Goal: Transaction & Acquisition: Purchase product/service

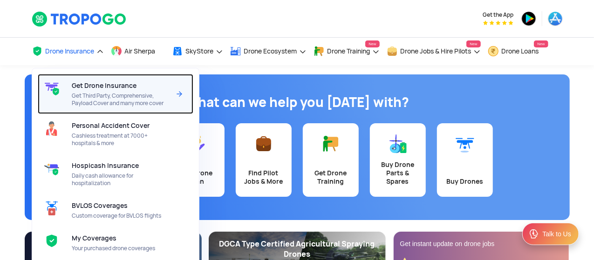
click at [95, 87] on span "Get Drone Insurance" at bounding box center [104, 85] width 65 height 7
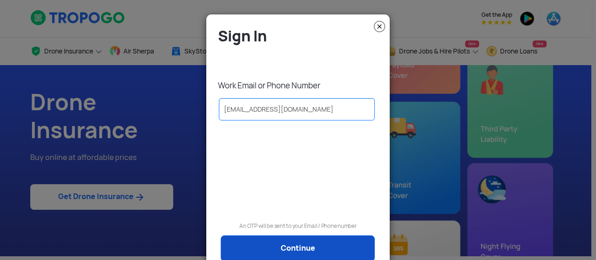
type input "[EMAIL_ADDRESS][DOMAIN_NAME]"
click at [277, 242] on link "Continue" at bounding box center [298, 249] width 154 height 26
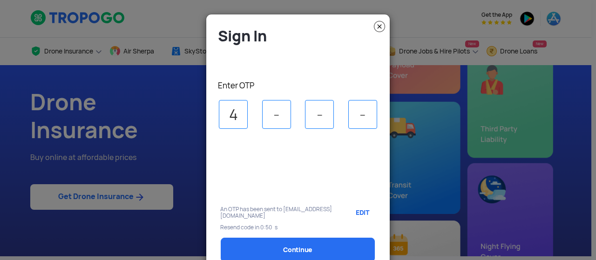
type input "4"
type input "7"
type input "8"
type input "1"
select select "1000000"
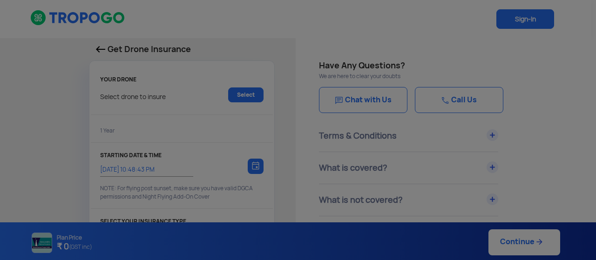
type input "[DATE] 10:58:00 PM"
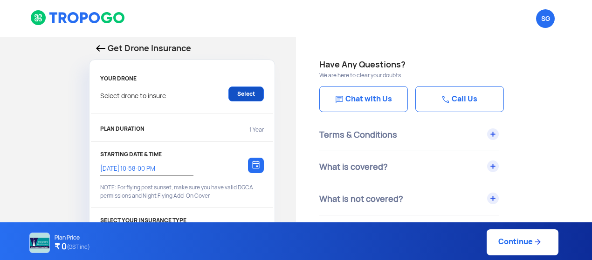
click at [249, 91] on link "Select" at bounding box center [245, 94] width 35 height 15
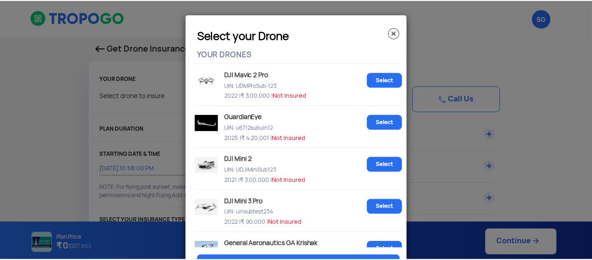
scroll to position [94, 0]
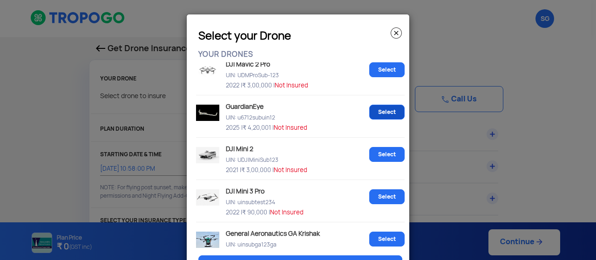
click at [379, 115] on link "Select" at bounding box center [386, 112] width 35 height 15
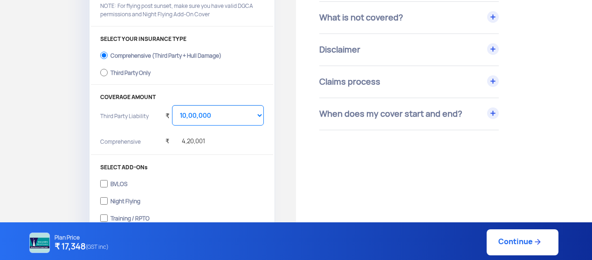
scroll to position [183, 0]
click at [104, 215] on input "Training / RPTO" at bounding box center [103, 217] width 7 height 13
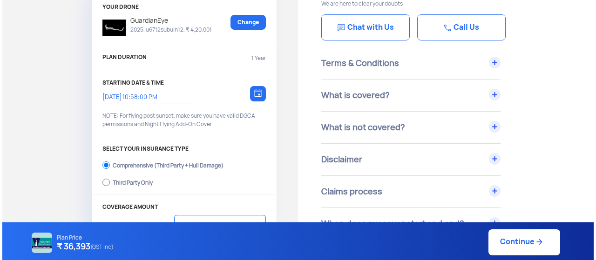
scroll to position [0, 0]
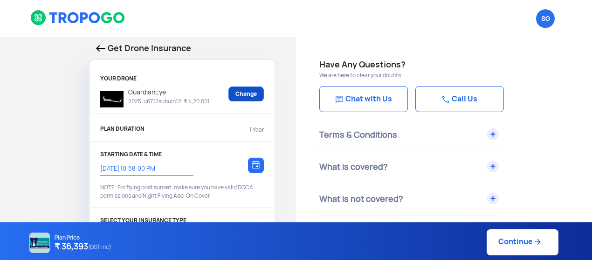
click at [251, 88] on link "Change" at bounding box center [245, 94] width 35 height 15
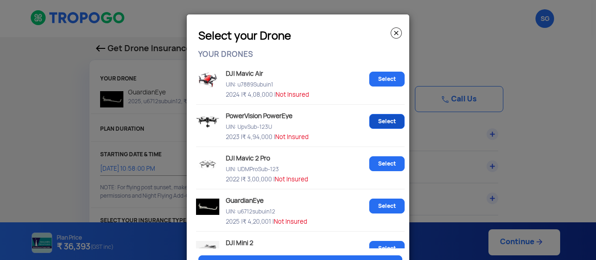
click at [382, 120] on link "Select" at bounding box center [386, 121] width 35 height 15
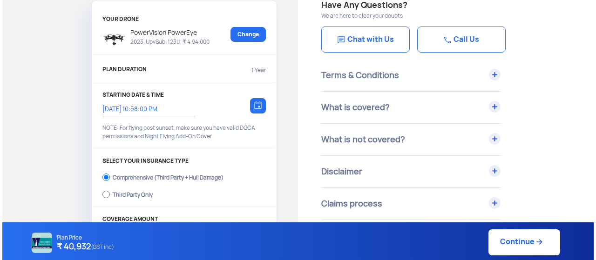
scroll to position [53, 0]
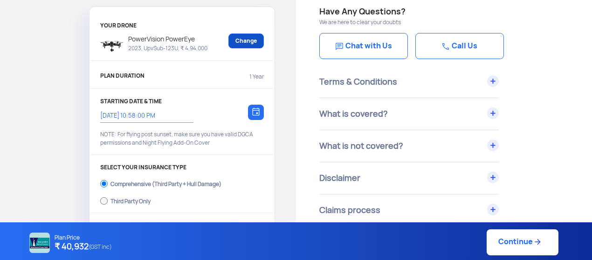
click at [244, 41] on link "Change" at bounding box center [245, 41] width 35 height 15
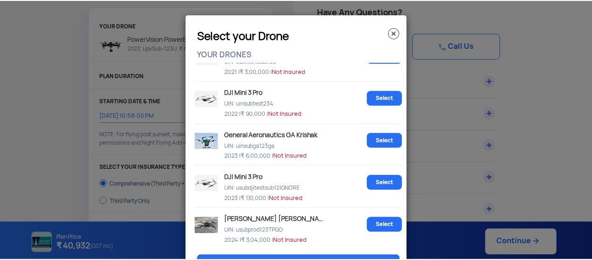
scroll to position [194, 0]
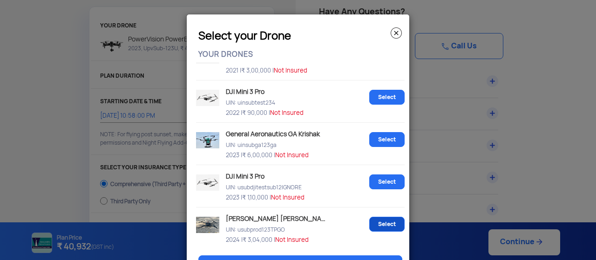
click at [375, 225] on link "Select" at bounding box center [386, 224] width 35 height 15
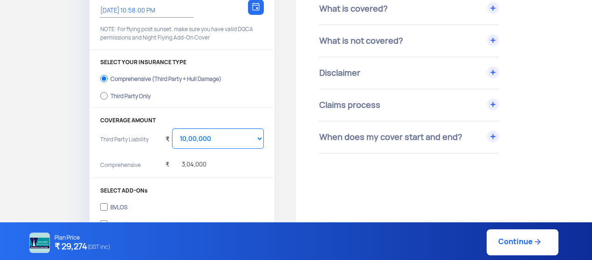
scroll to position [162, 0]
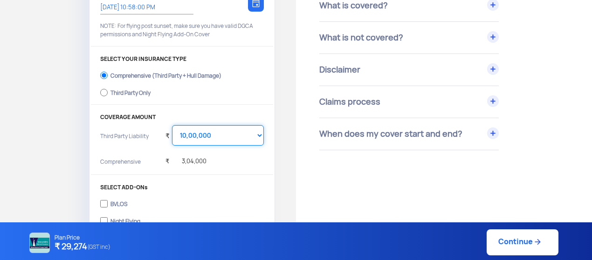
click at [259, 136] on select "Select Amount 10,00,000 15,00,000 20,00,000 25,00,000 30,00,000" at bounding box center [218, 135] width 92 height 20
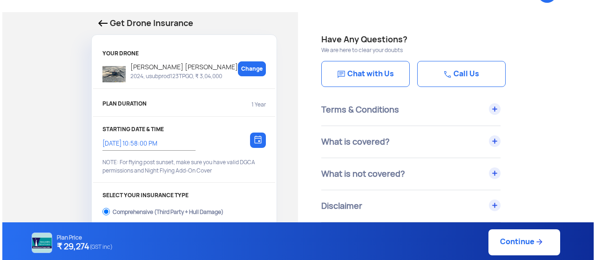
scroll to position [22, 0]
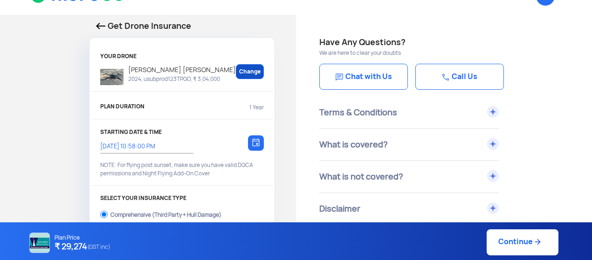
click at [252, 75] on link "Change" at bounding box center [250, 71] width 28 height 15
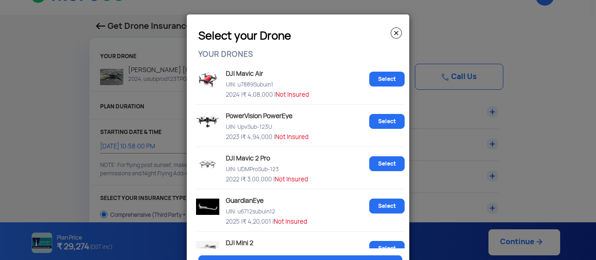
click at [393, 35] on img at bounding box center [396, 32] width 11 height 11
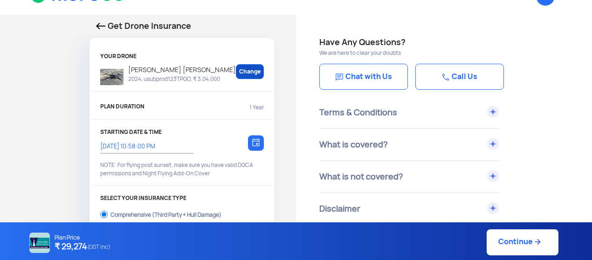
click at [247, 69] on link "Change" at bounding box center [250, 71] width 28 height 15
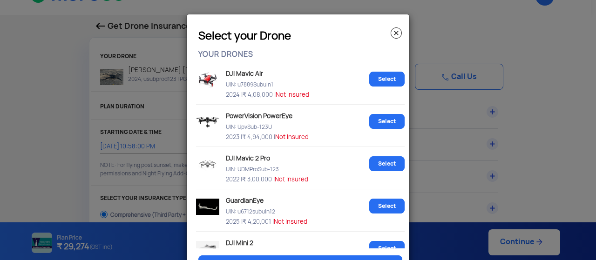
click at [395, 31] on img at bounding box center [396, 32] width 11 height 11
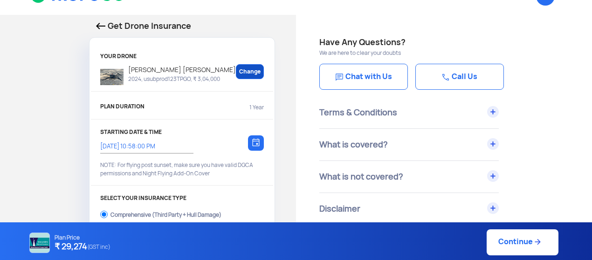
click at [243, 75] on link "Change" at bounding box center [250, 71] width 28 height 15
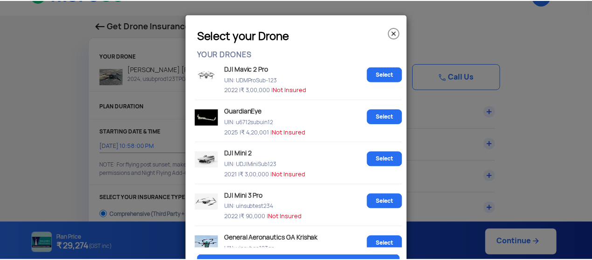
scroll to position [85, 0]
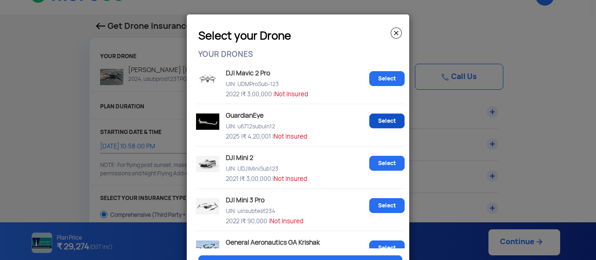
click at [387, 122] on link "Select" at bounding box center [386, 121] width 35 height 15
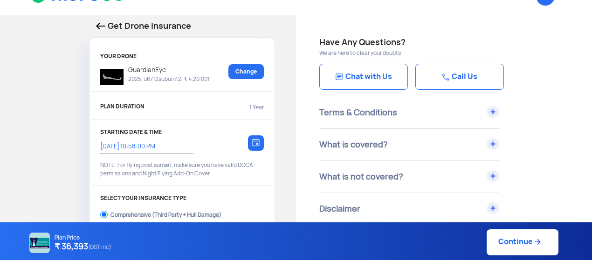
drag, startPoint x: 591, startPoint y: 44, endPoint x: 595, endPoint y: 92, distance: 47.7
click at [589, 92] on html "SG Logout Get Drone Insurance YOUR DRONE GuardianEye 2025, u6712subuin12, ₹ 4,2…" at bounding box center [296, 108] width 592 height 260
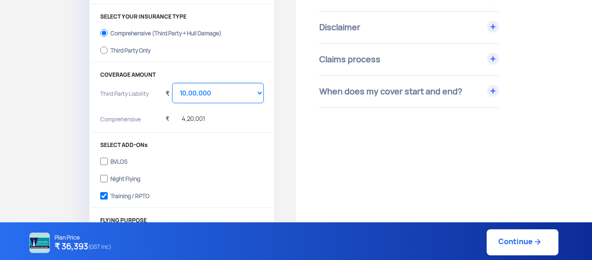
scroll to position [205, 0]
click at [104, 193] on input "Training / RPTO" at bounding box center [103, 195] width 7 height 13
checkbox input "false"
